Goal: Task Accomplishment & Management: Manage account settings

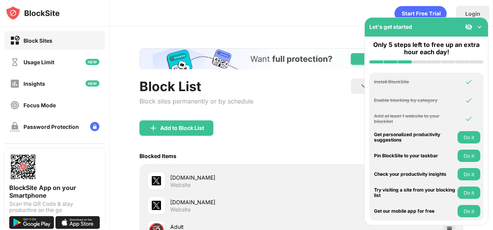
scroll to position [108, 0]
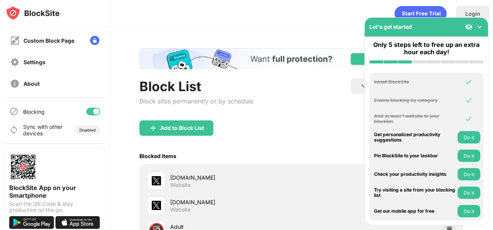
click at [93, 111] on div at bounding box center [96, 112] width 6 height 6
click at [91, 112] on div at bounding box center [93, 112] width 14 height 8
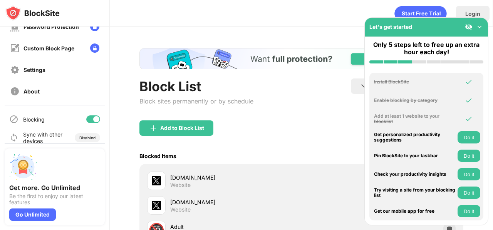
scroll to position [108, 0]
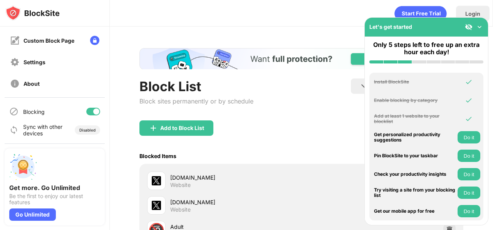
click at [87, 112] on div at bounding box center [93, 112] width 14 height 8
click at [90, 111] on div at bounding box center [93, 112] width 14 height 8
